Goal: Find contact information: Find contact information

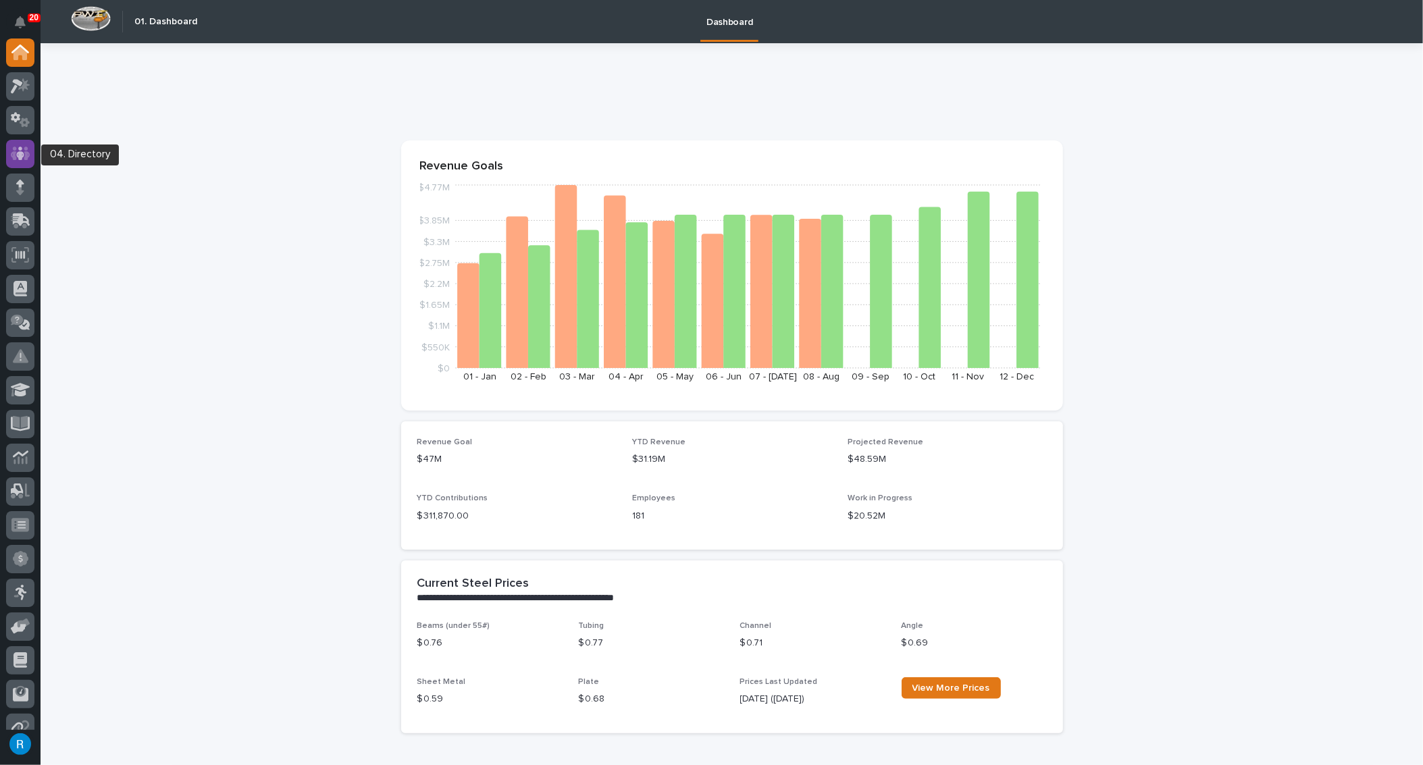
click at [16, 149] on icon at bounding box center [21, 154] width 20 height 16
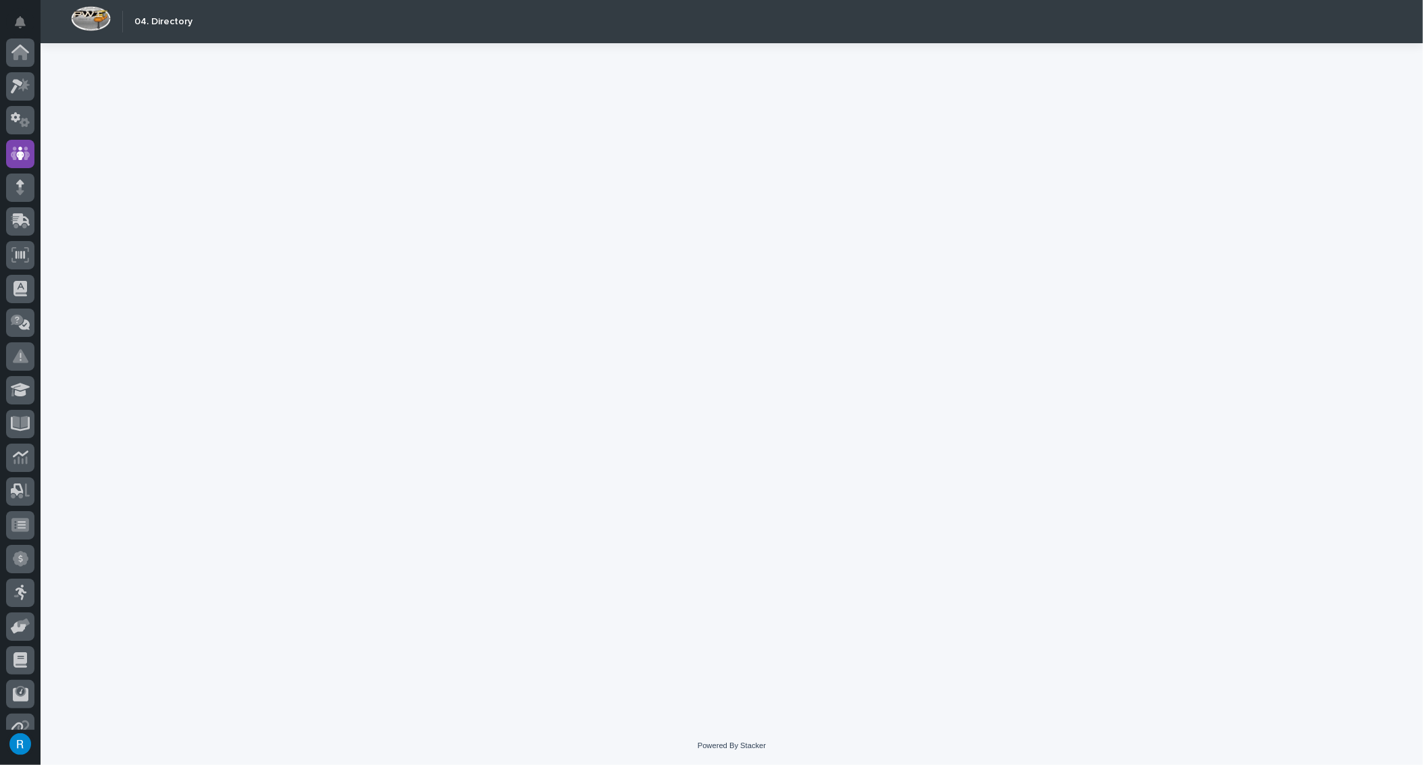
scroll to position [101, 0]
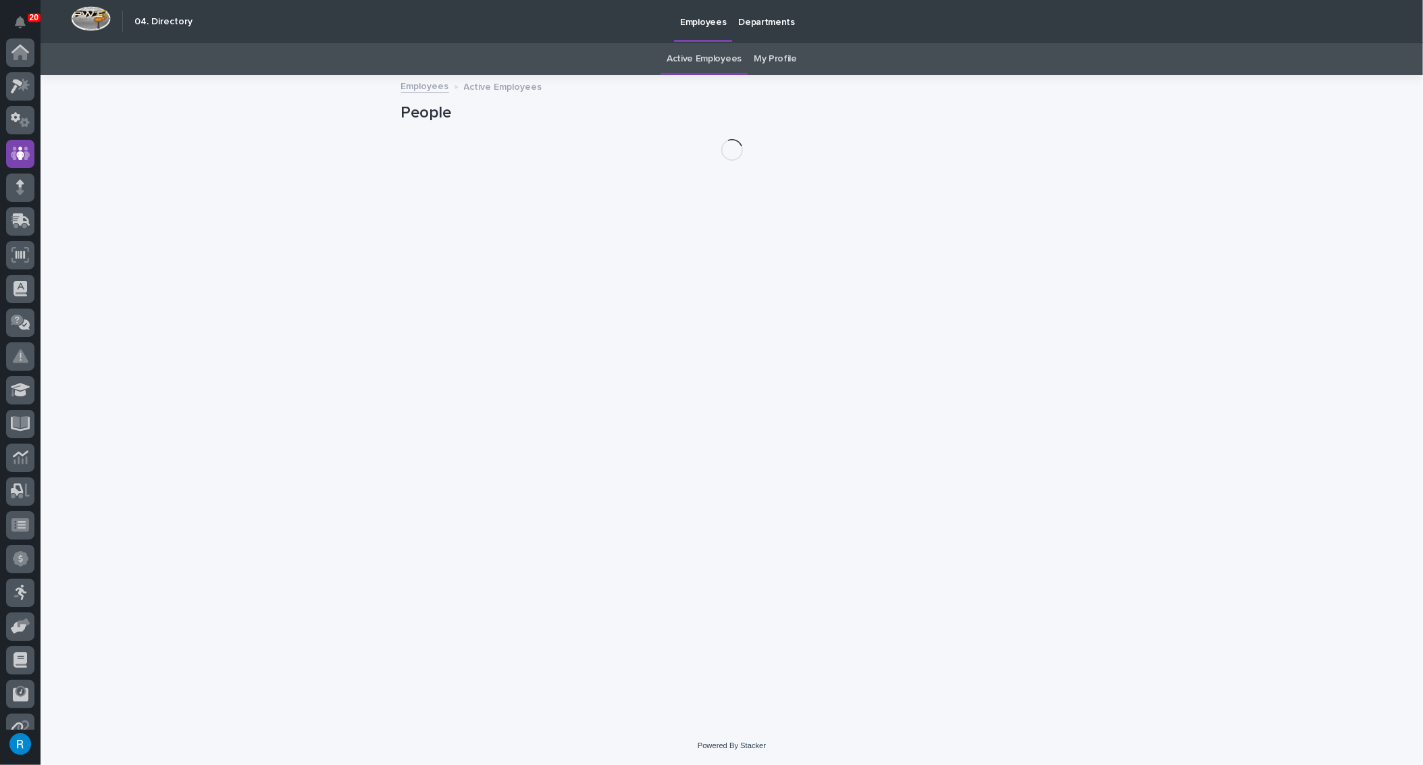
scroll to position [101, 0]
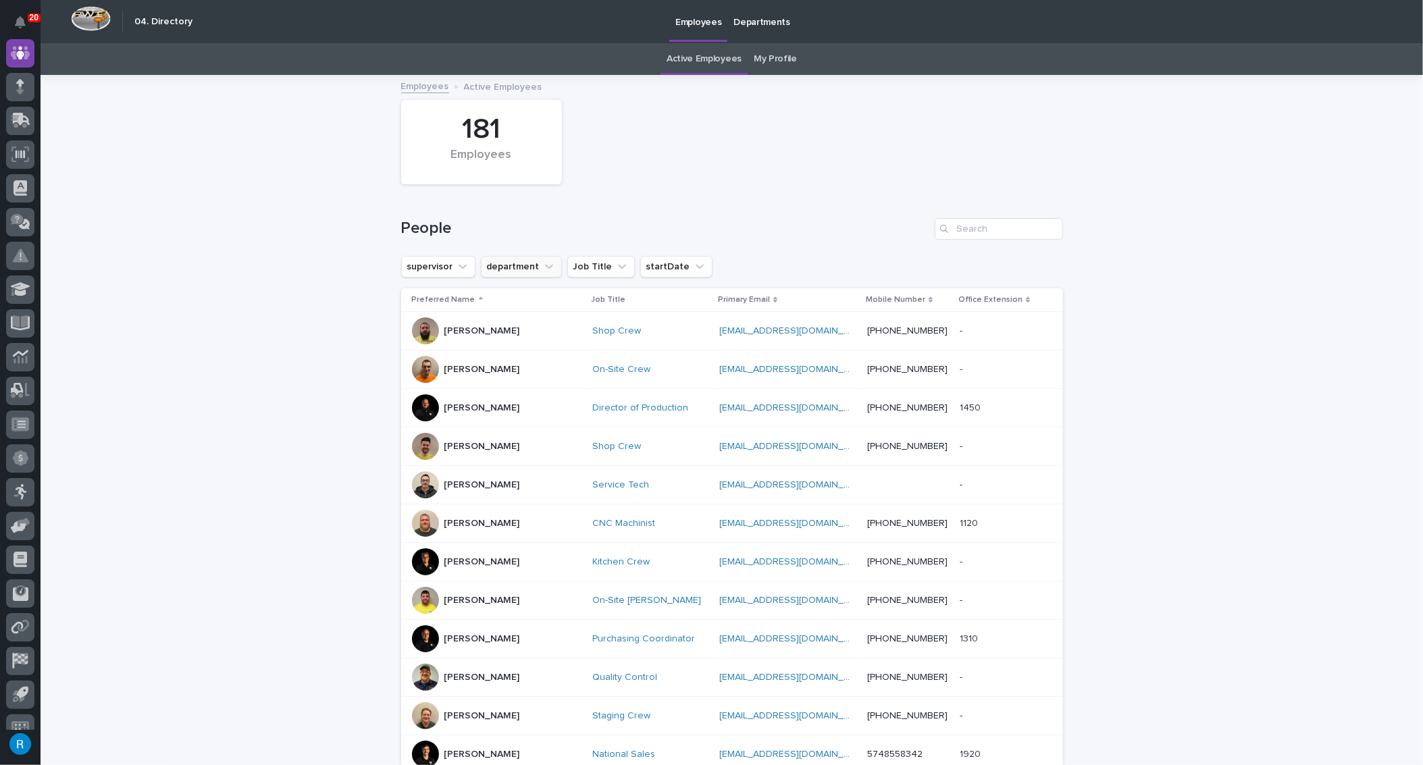
click at [514, 268] on button "department" at bounding box center [521, 267] width 81 height 22
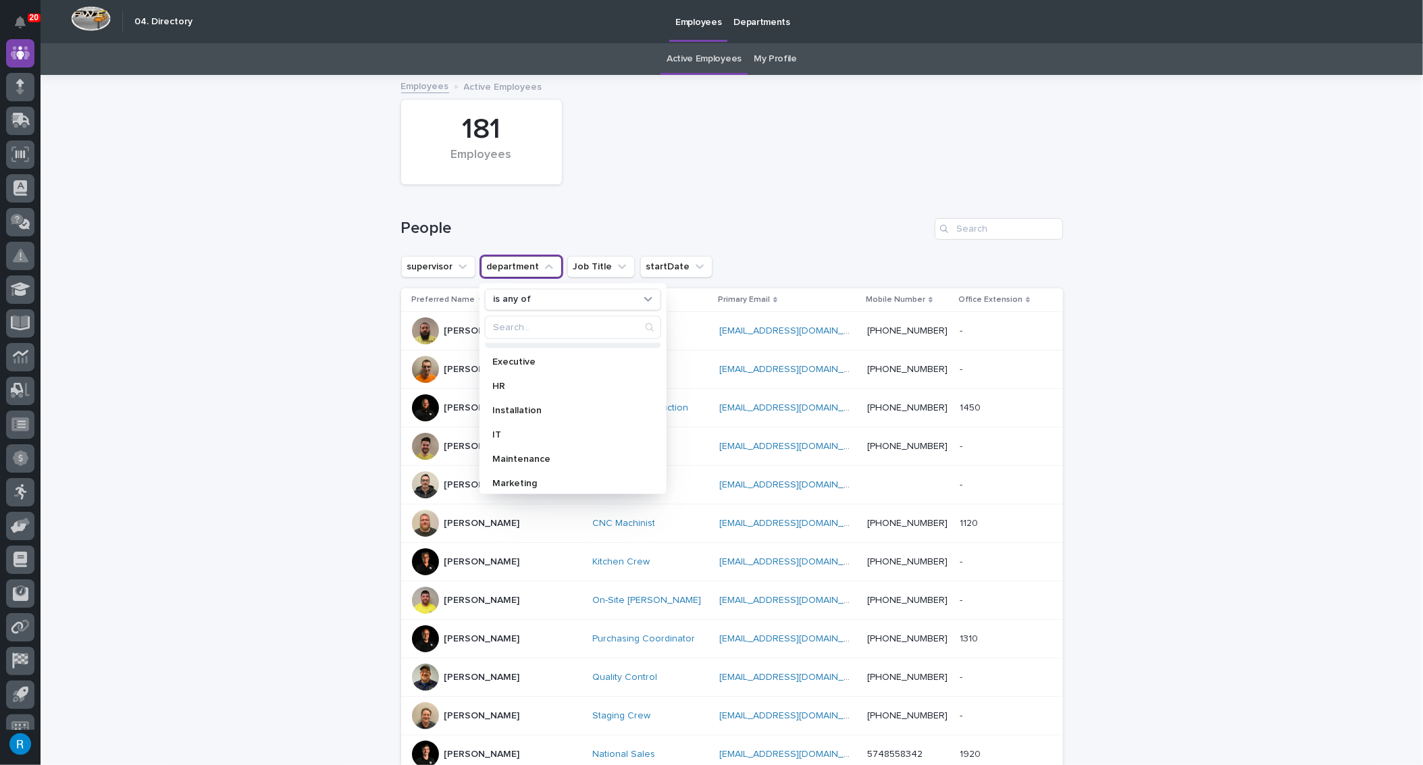
scroll to position [122, 0]
click at [509, 418] on div "Marketing" at bounding box center [572, 426] width 176 height 22
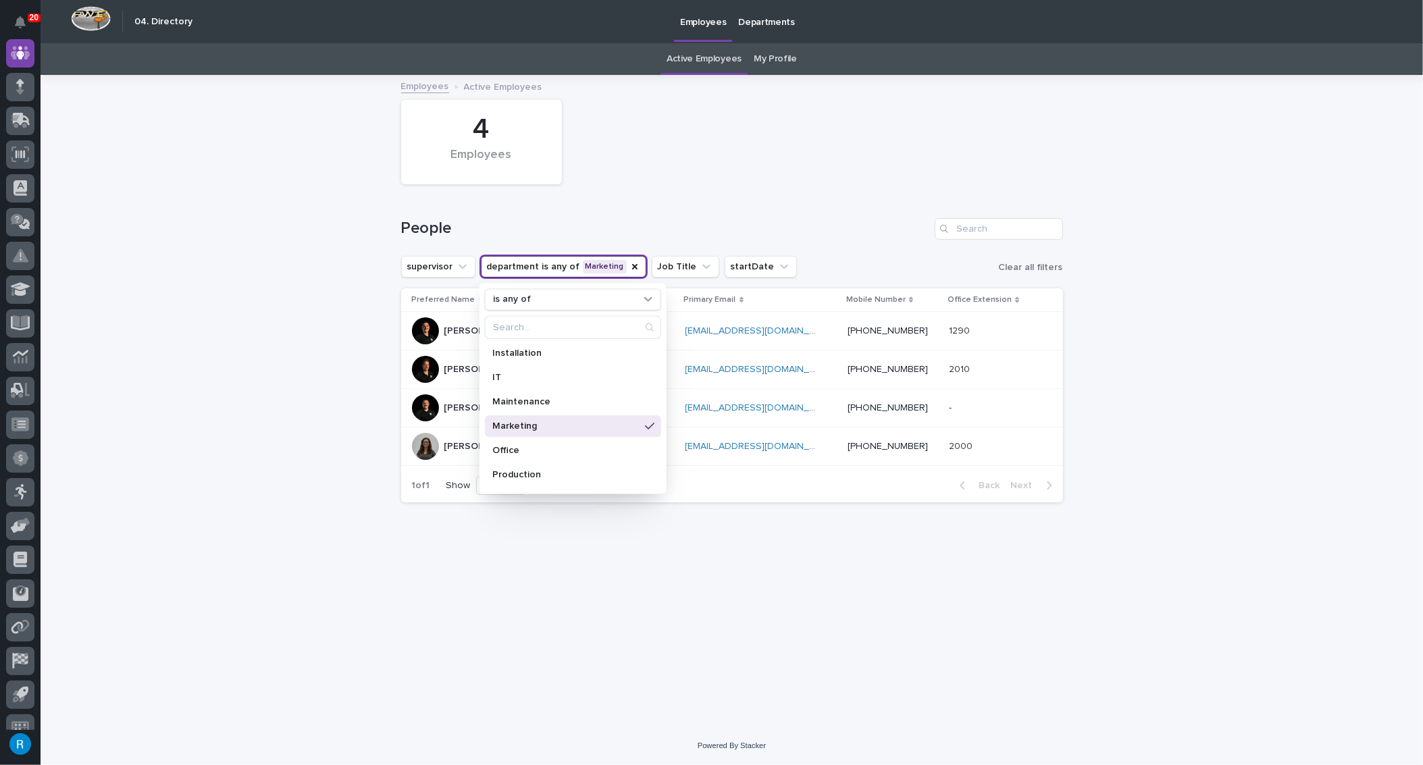
click at [741, 188] on div "4 Employees" at bounding box center [731, 142] width 675 height 98
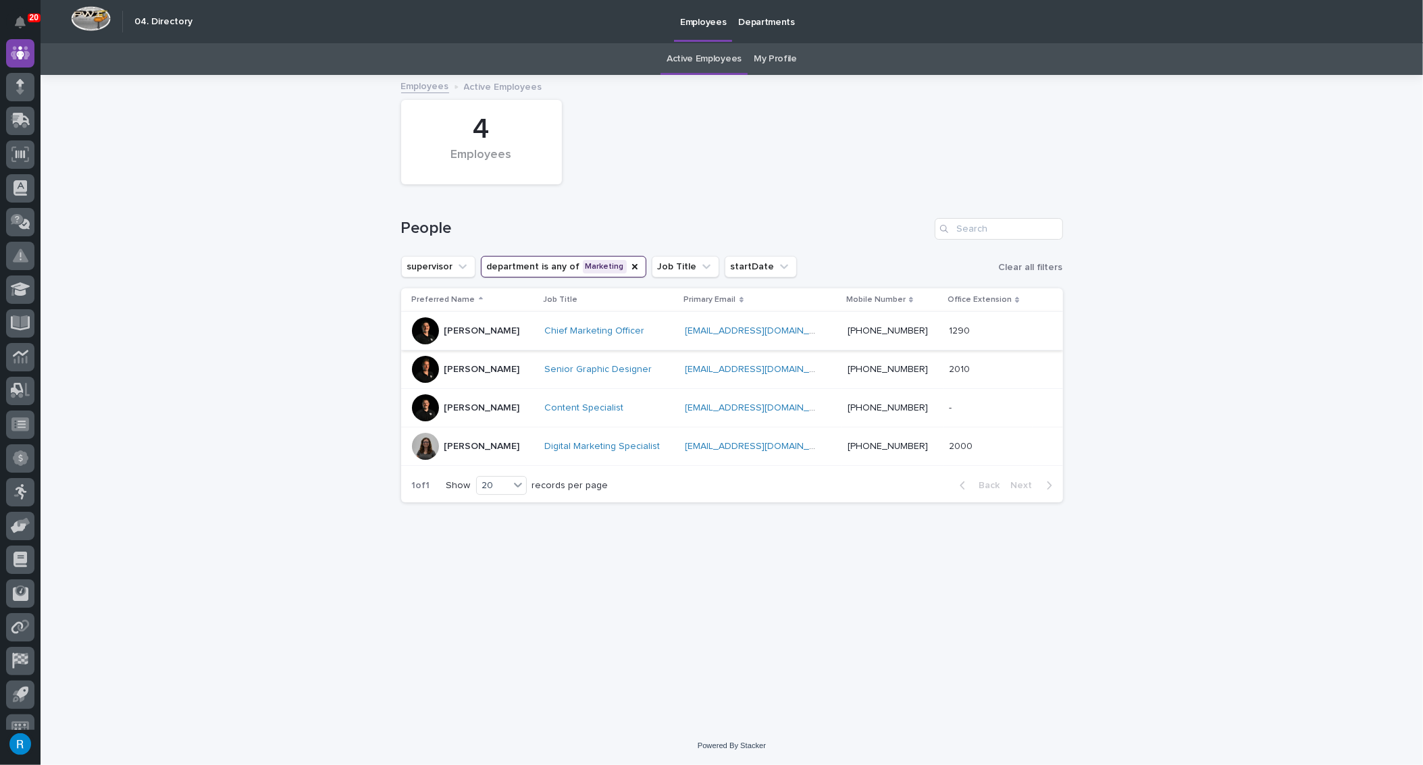
click at [793, 329] on link "[EMAIL_ADDRESS][DOMAIN_NAME]" at bounding box center [761, 330] width 153 height 9
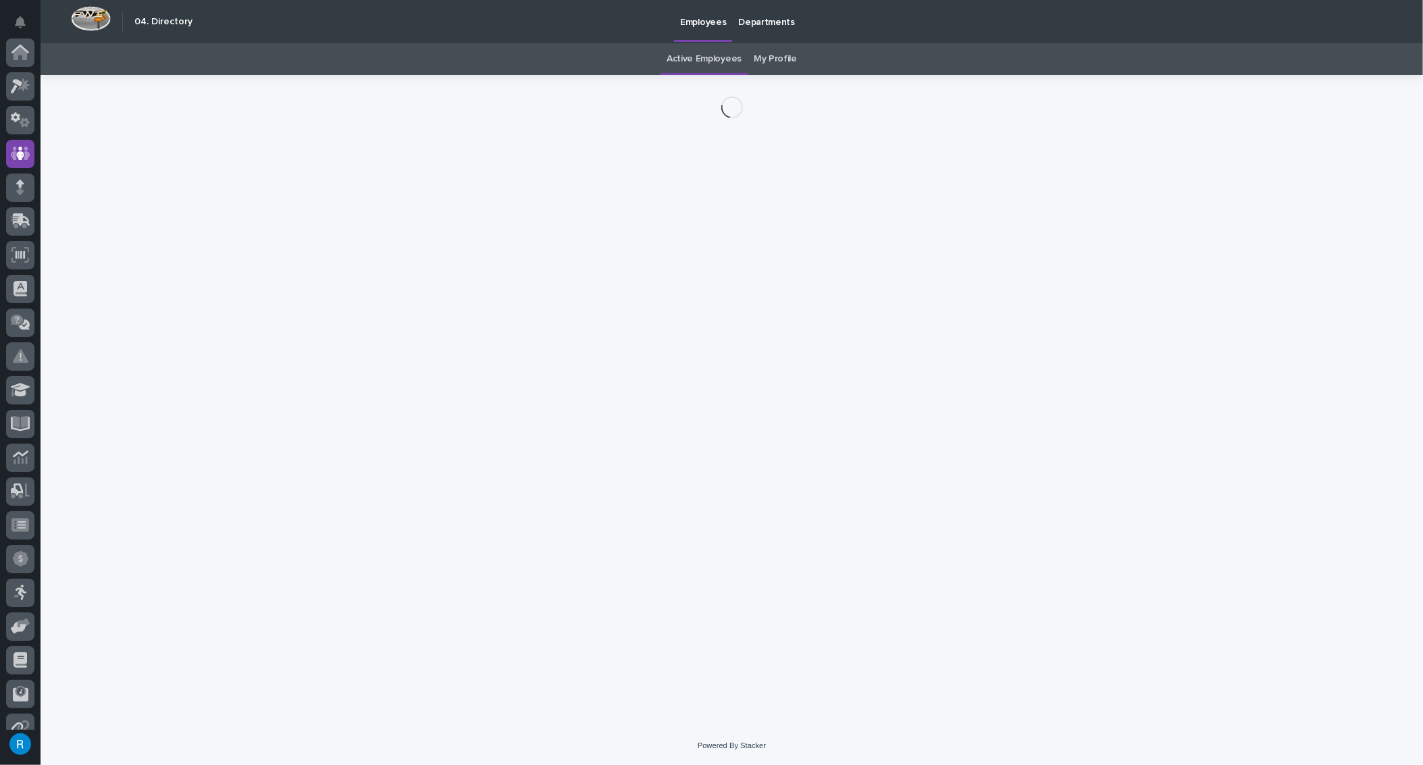
scroll to position [101, 0]
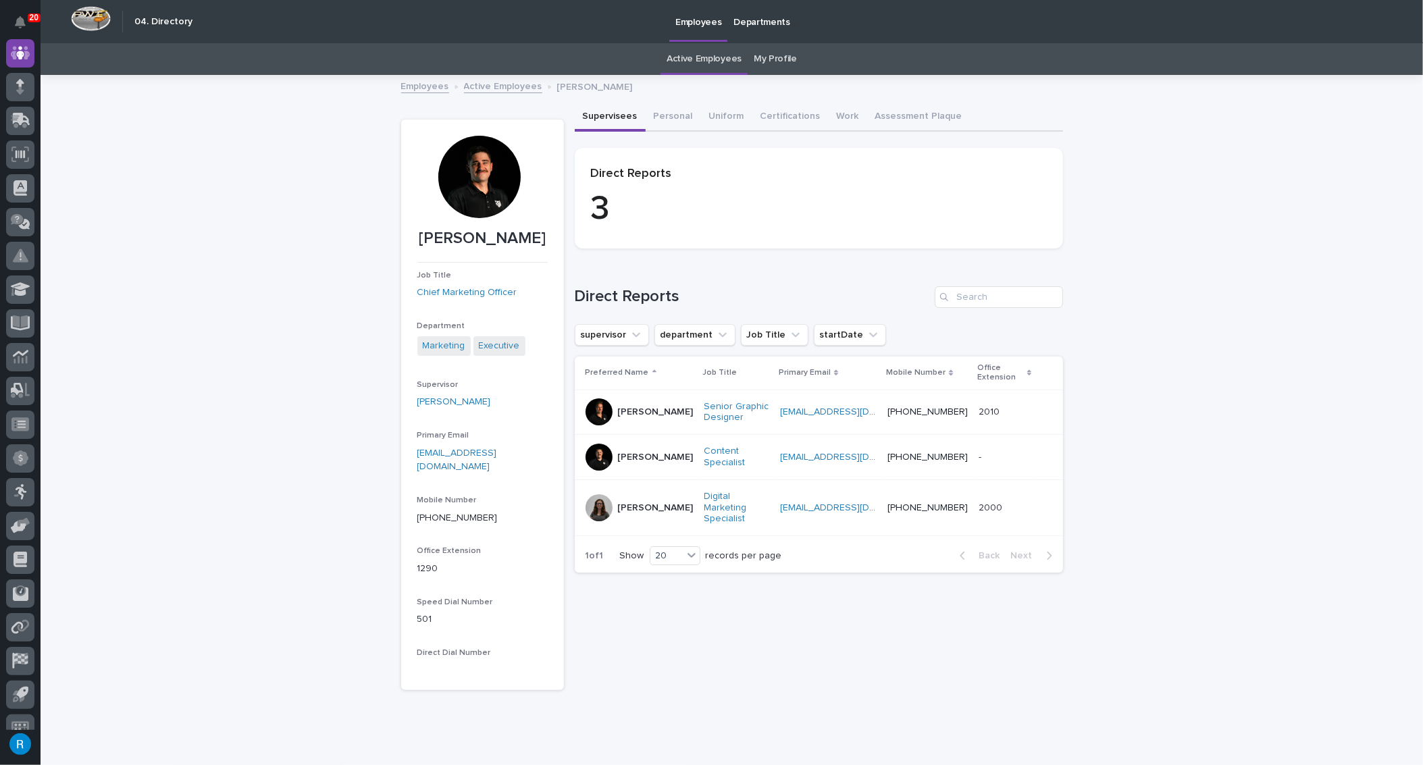
click at [1269, 377] on div "Loading... Saving… Loading... Saving… [PERSON_NAME] [PERSON_NAME] Job Title Chi…" at bounding box center [732, 416] width 1382 height 681
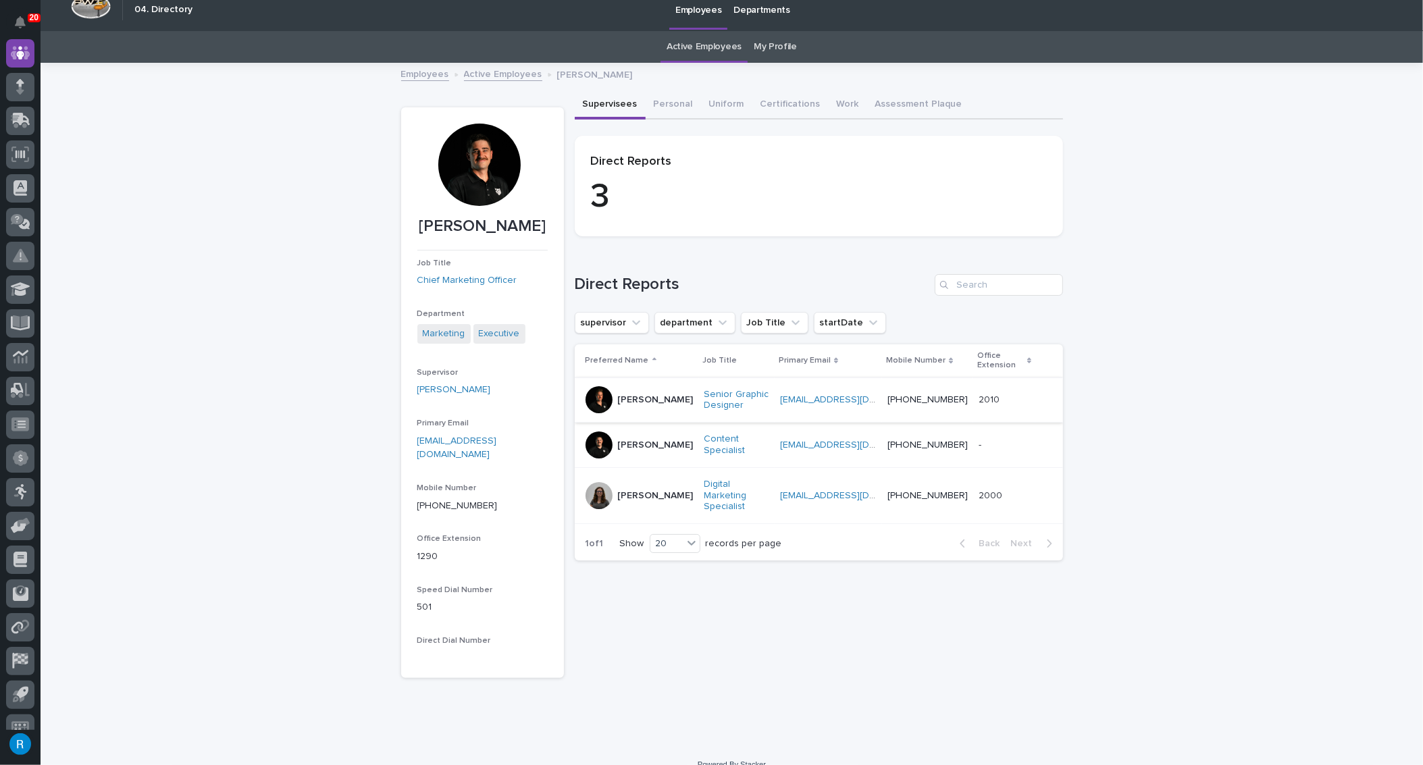
scroll to position [0, 0]
